Goal: Task Accomplishment & Management: Use online tool/utility

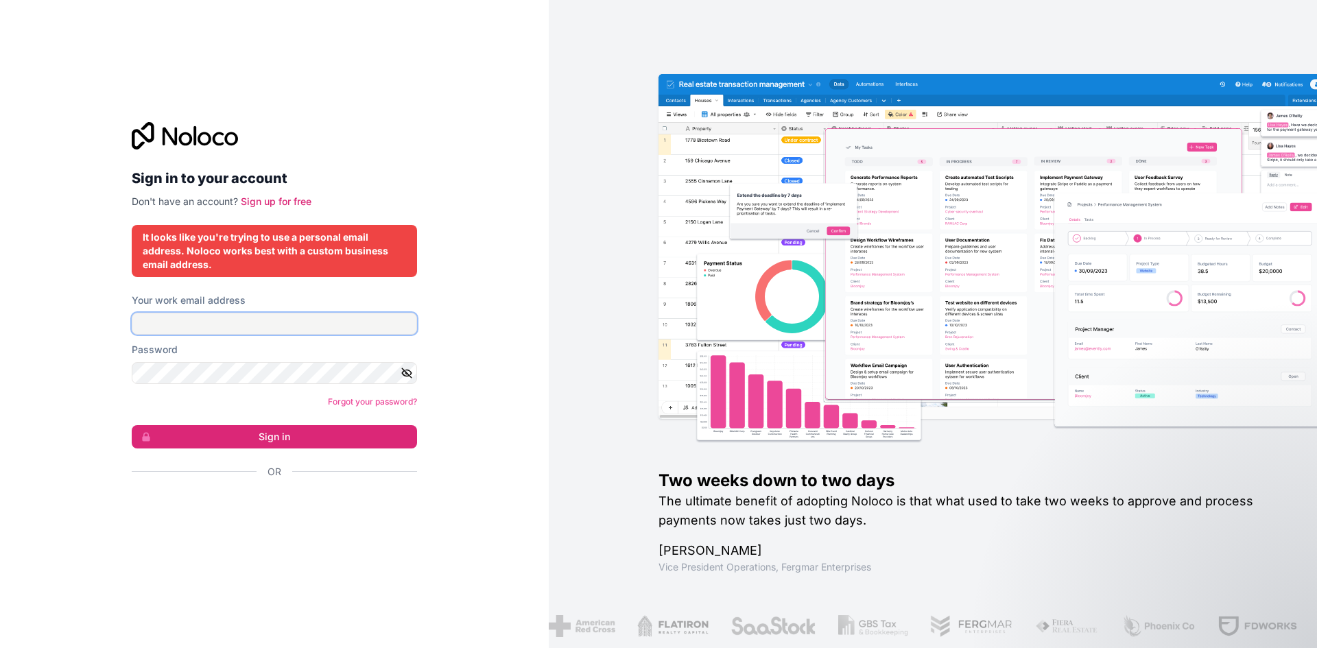
click at [227, 318] on input "Your work email address" at bounding box center [274, 324] width 285 height 22
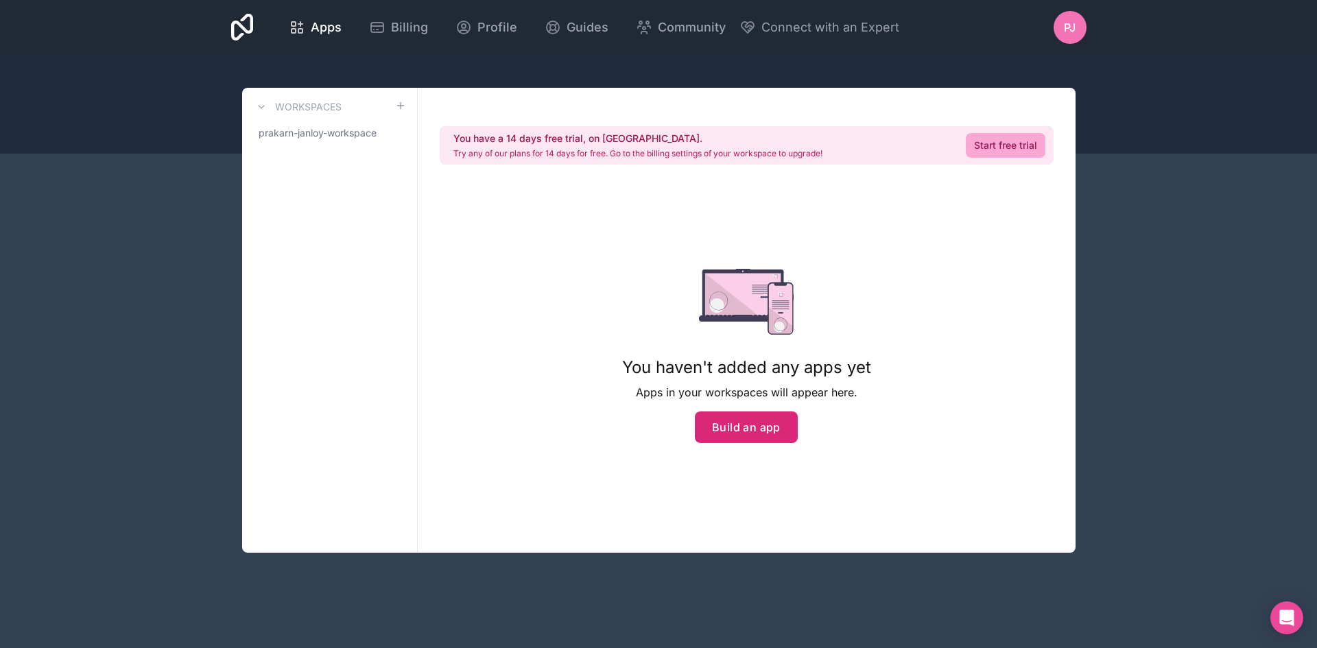
click at [728, 432] on button "Build an app" at bounding box center [746, 428] width 103 height 32
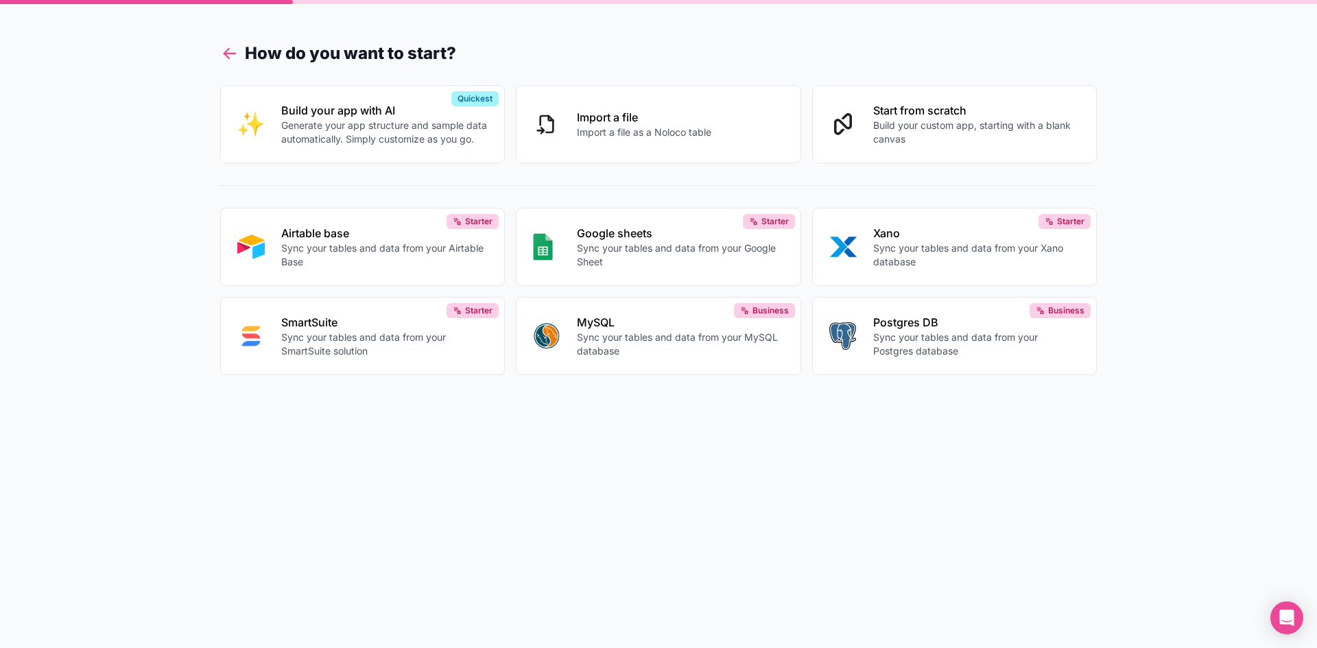
click at [228, 51] on icon at bounding box center [229, 53] width 19 height 19
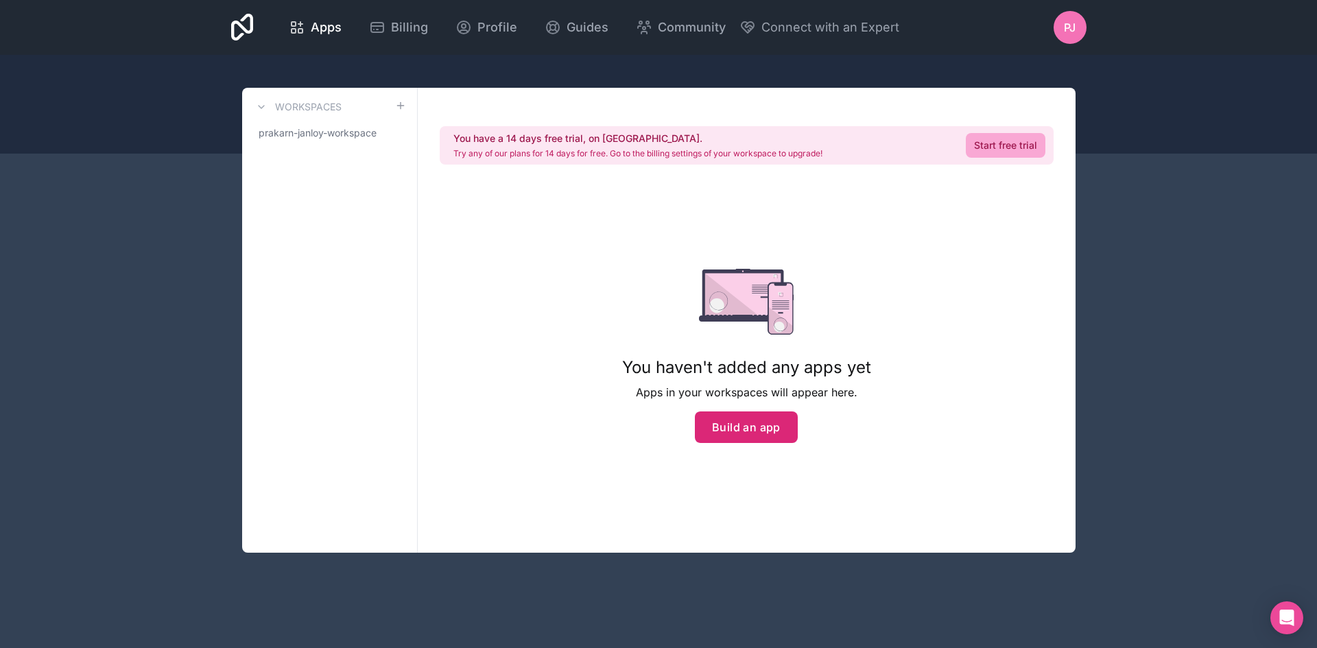
click at [748, 426] on button "Build an app" at bounding box center [746, 428] width 103 height 32
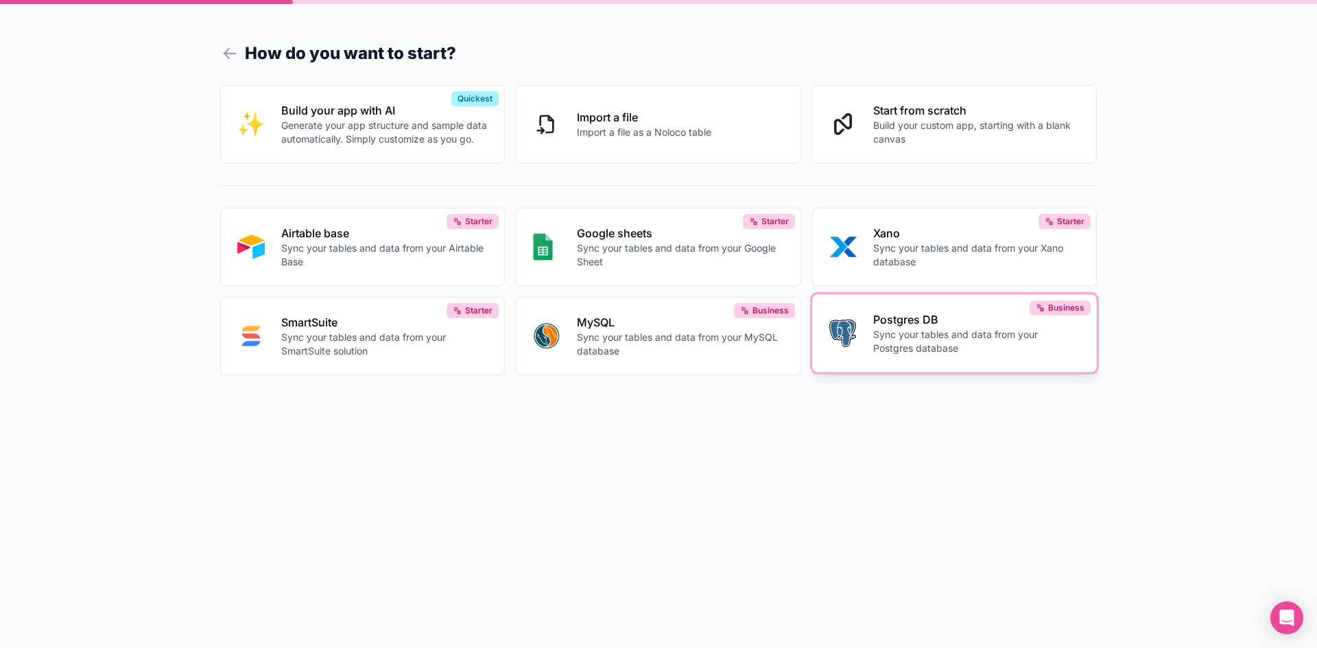
click at [925, 372] on button "Postgres DB Sync your tables and data from your Postgres database Business" at bounding box center [954, 333] width 285 height 78
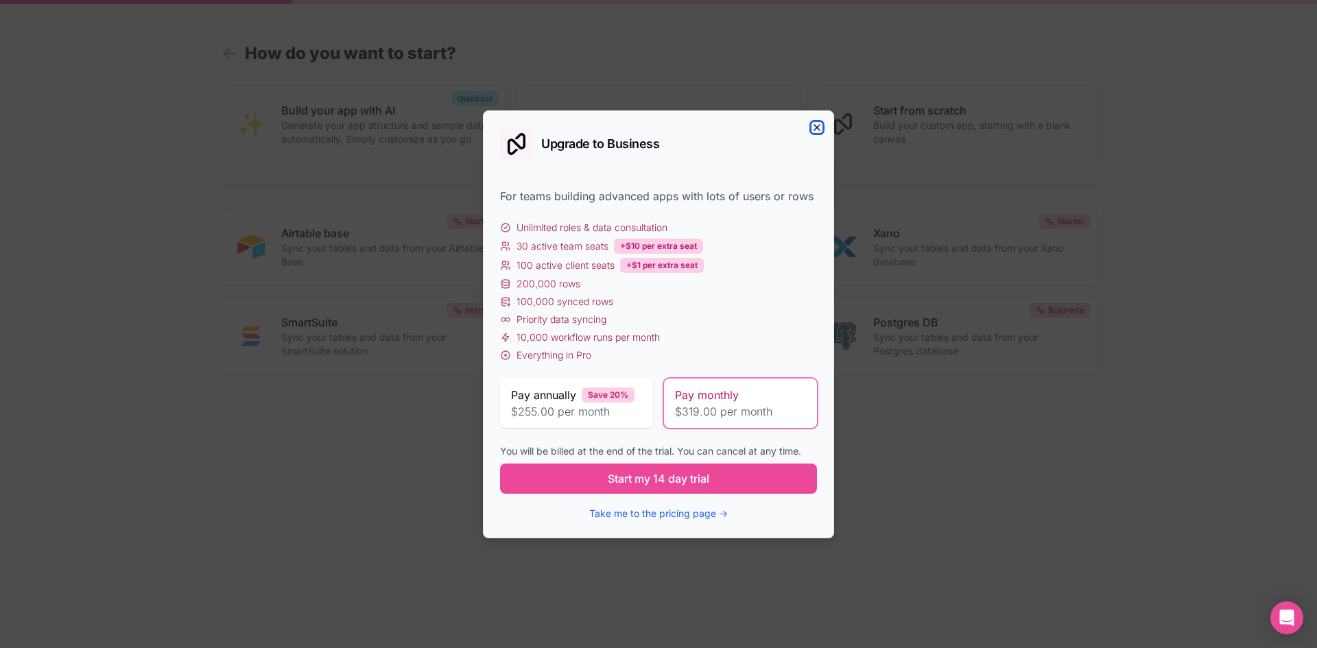
click at [819, 131] on icon "button" at bounding box center [816, 127] width 11 height 11
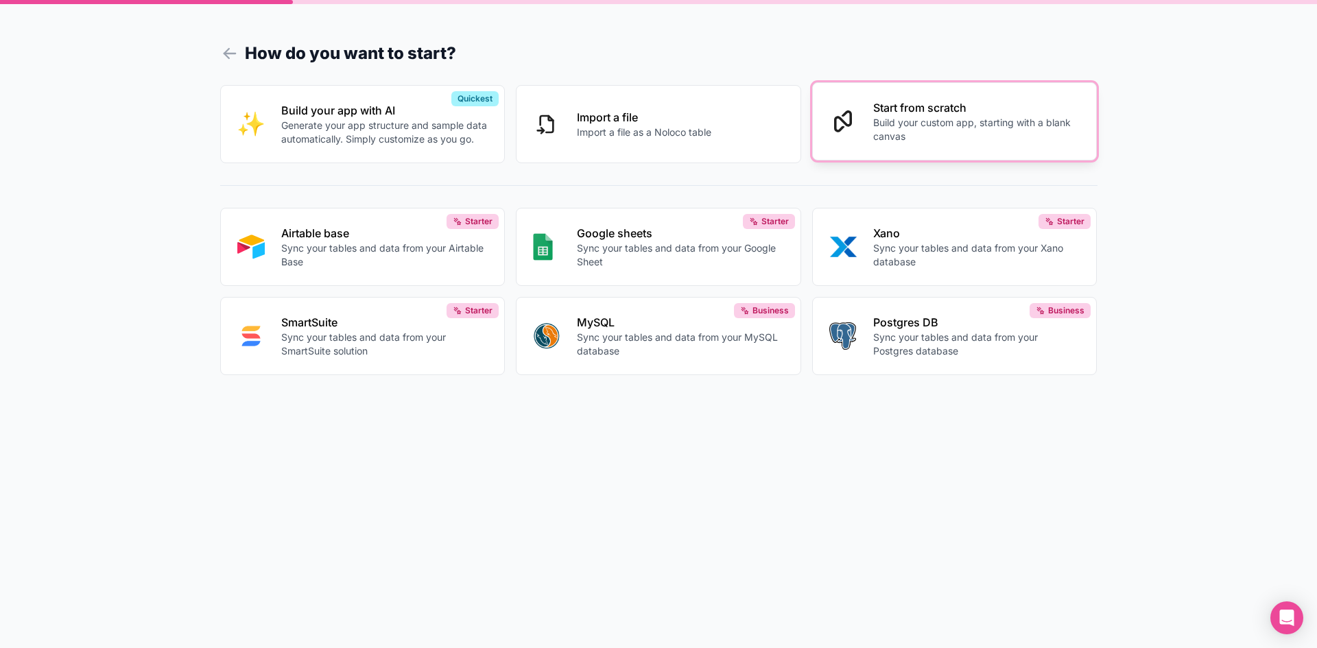
click at [947, 111] on p "Start from scratch" at bounding box center [976, 107] width 207 height 16
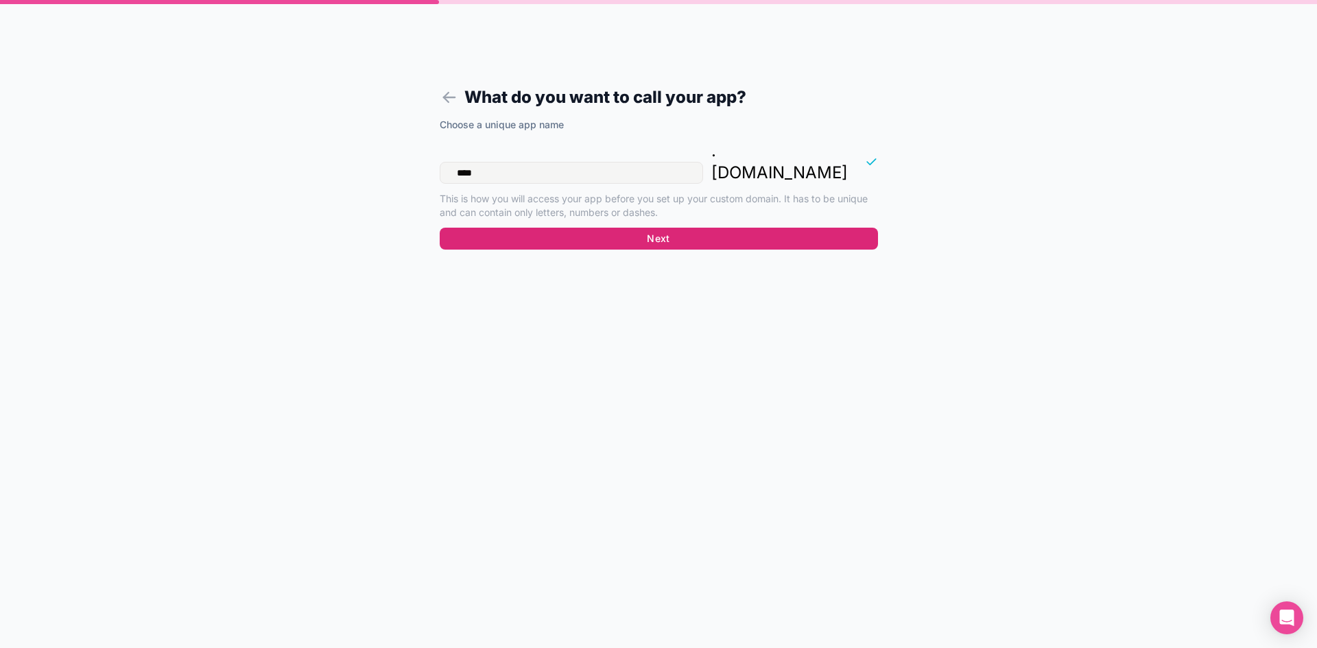
click at [647, 228] on button "Next" at bounding box center [659, 239] width 438 height 22
